Goal: Find specific page/section: Find specific page/section

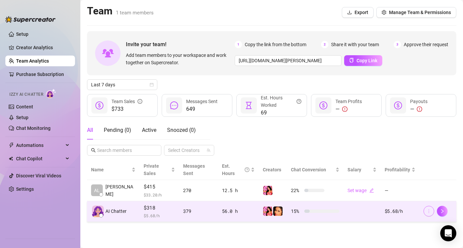
click at [428, 209] on icon "more" at bounding box center [428, 211] width 5 height 5
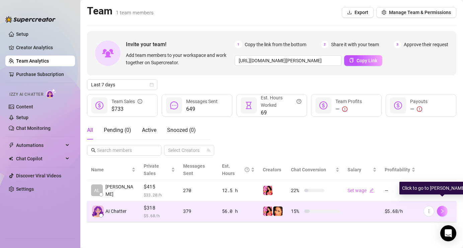
click at [441, 209] on icon "right" at bounding box center [442, 211] width 2 height 4
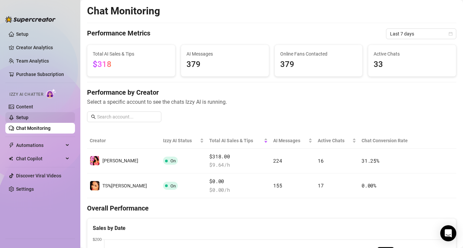
click at [26, 117] on link "Setup" at bounding box center [22, 117] width 12 height 5
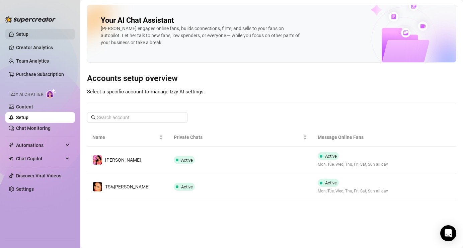
click at [26, 33] on link "Setup" at bounding box center [22, 33] width 12 height 5
